Goal: Information Seeking & Learning: Stay updated

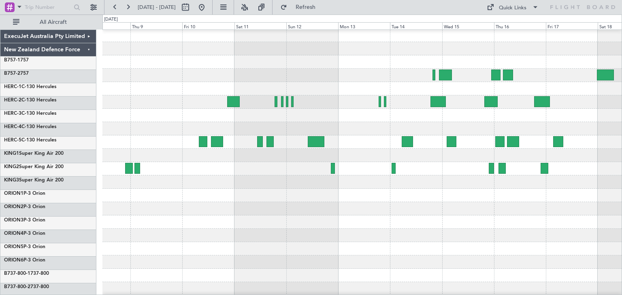
click at [581, 189] on div at bounding box center [361, 195] width 519 height 13
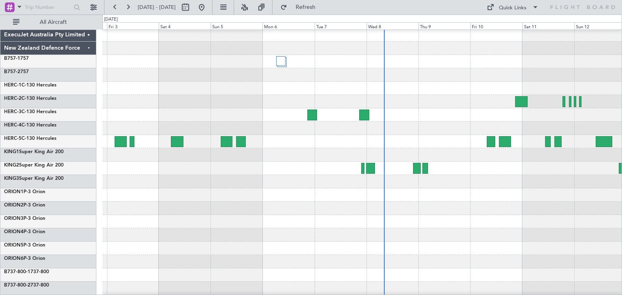
scroll to position [0, 0]
click at [358, 141] on div at bounding box center [361, 141] width 519 height 13
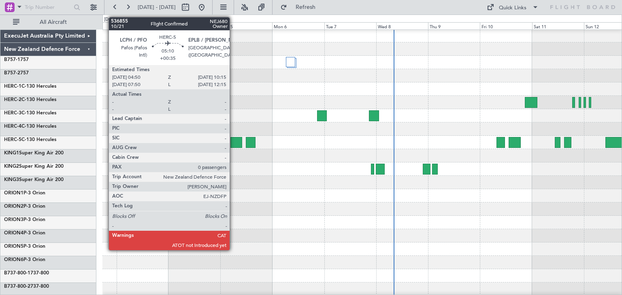
click at [233, 140] on div at bounding box center [236, 142] width 12 height 11
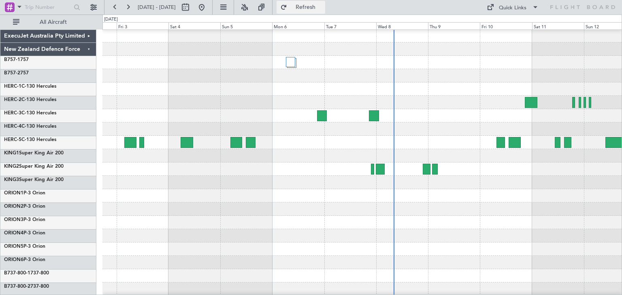
click at [320, 4] on span "Refresh" at bounding box center [306, 7] width 34 height 6
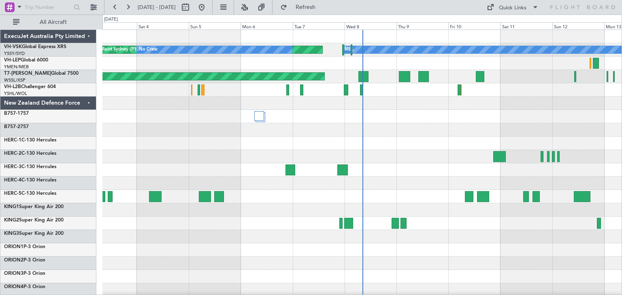
click at [87, 35] on div "ExecuJet Australia Pty Limited" at bounding box center [48, 36] width 96 height 13
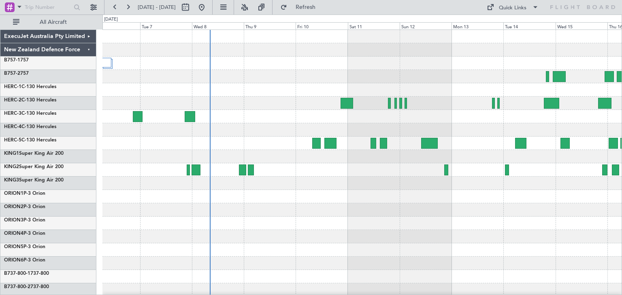
click at [282, 214] on div at bounding box center [361, 210] width 519 height 13
